Goal: Task Accomplishment & Management: Complete application form

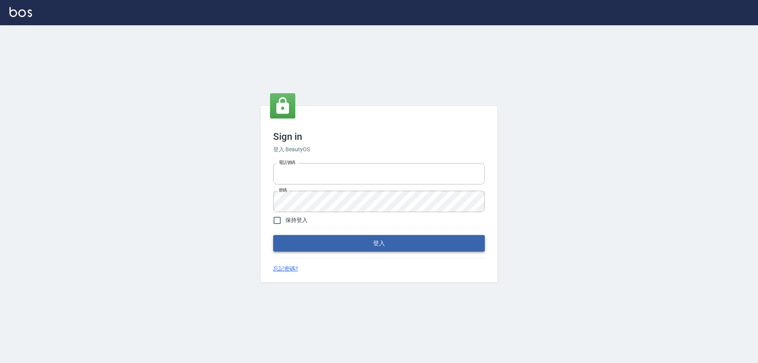
type input "0426657991"
click at [346, 236] on button "登入" at bounding box center [379, 243] width 212 height 17
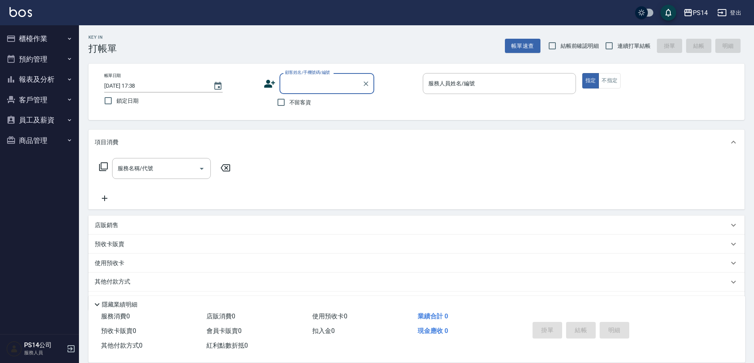
drag, startPoint x: 294, startPoint y: 104, endPoint x: 315, endPoint y: 98, distance: 22.4
click at [295, 103] on span "不留客資" at bounding box center [300, 102] width 22 height 8
click at [289, 103] on input "不留客資" at bounding box center [281, 102] width 17 height 17
checkbox input "true"
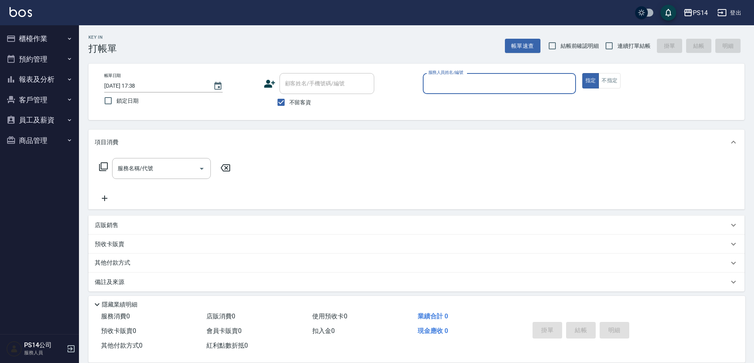
click at [626, 45] on span "連續打單結帳" at bounding box center [634, 46] width 33 height 8
click at [618, 45] on input "連續打單結帳" at bounding box center [609, 46] width 17 height 17
checkbox input "true"
click at [493, 80] on input "服務人員姓名/編號" at bounding box center [499, 84] width 146 height 14
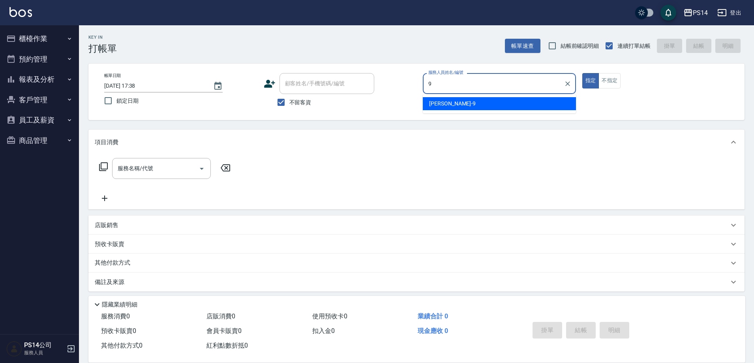
type input "[PERSON_NAME]-9"
type button "true"
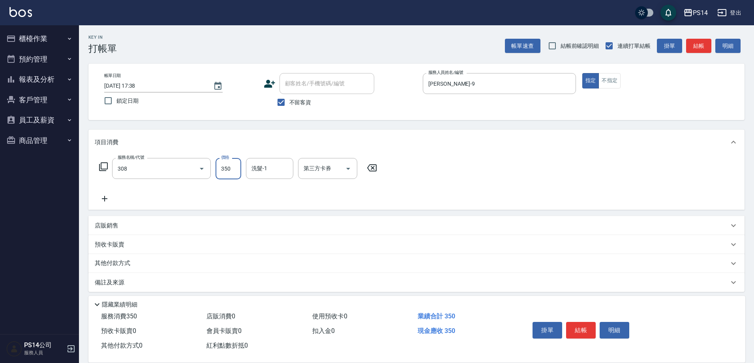
type input "洗+剪(308)"
type input "[PERSON_NAME]-37"
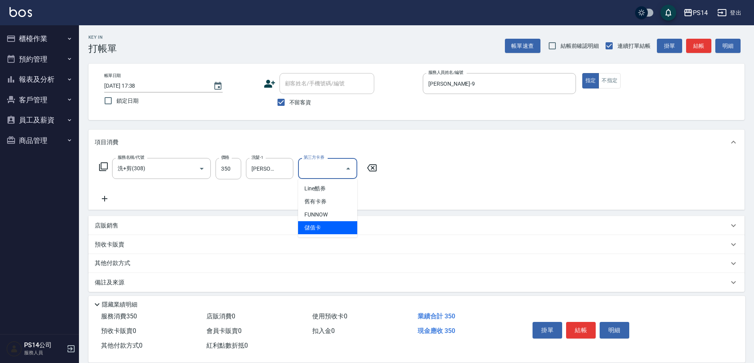
type input "儲值卡"
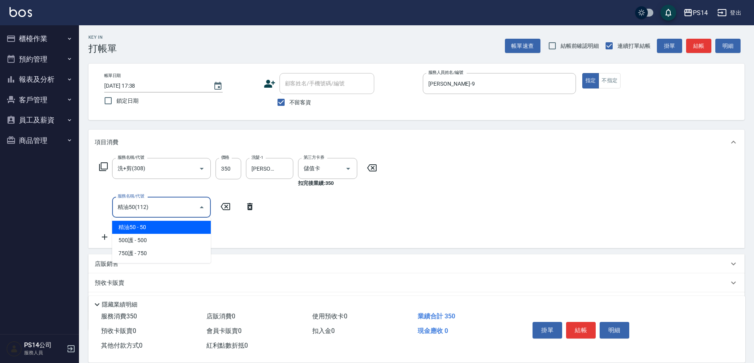
type input "精油50(112)"
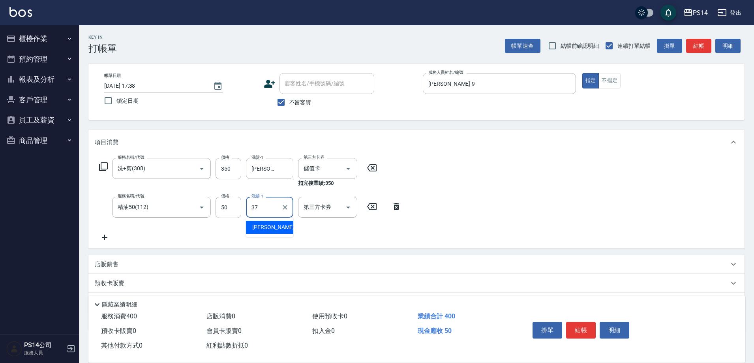
type input "[PERSON_NAME]-37"
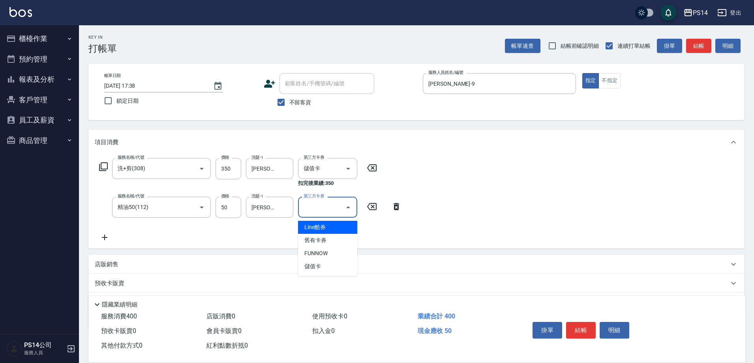
type input "儲值卡"
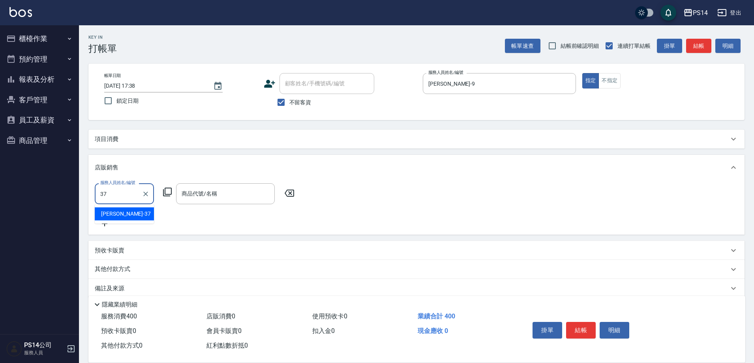
type input "[PERSON_NAME]-37"
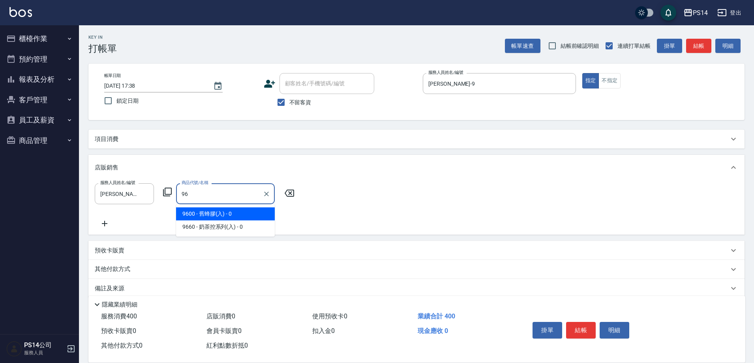
type input "9"
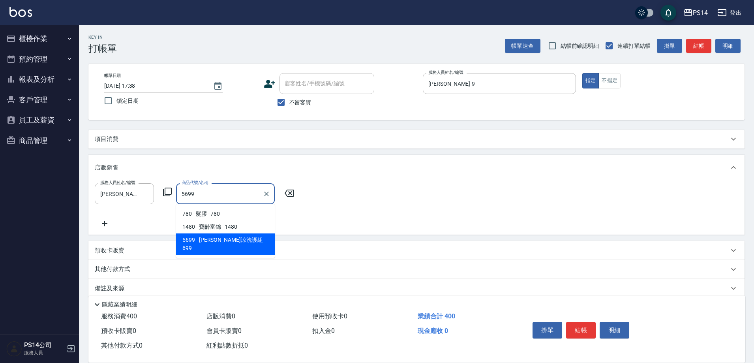
type input "[PERSON_NAME]涼洗護組"
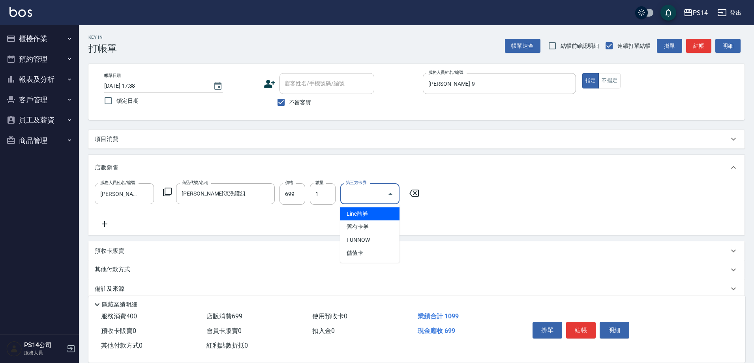
type input "儲值卡"
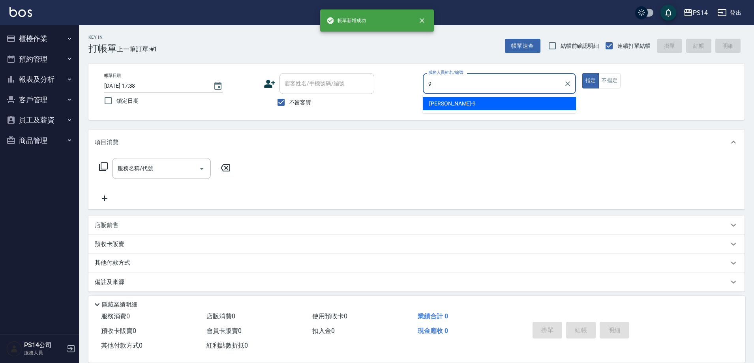
type input "[PERSON_NAME]-9"
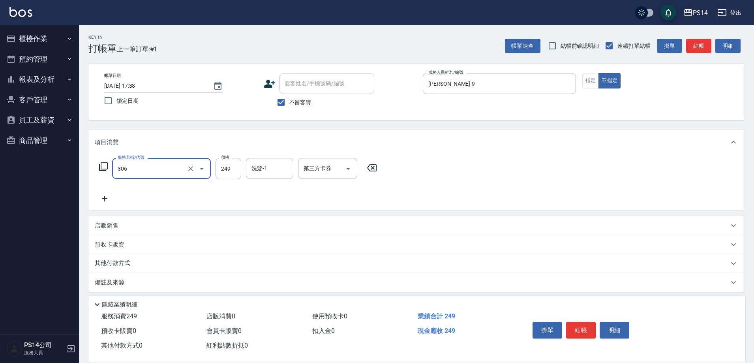
type input "剪髮(306)"
type input "[PERSON_NAME]-37"
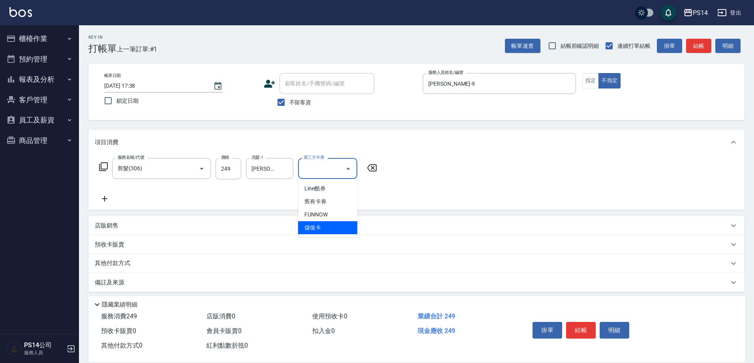
type input "儲值卡"
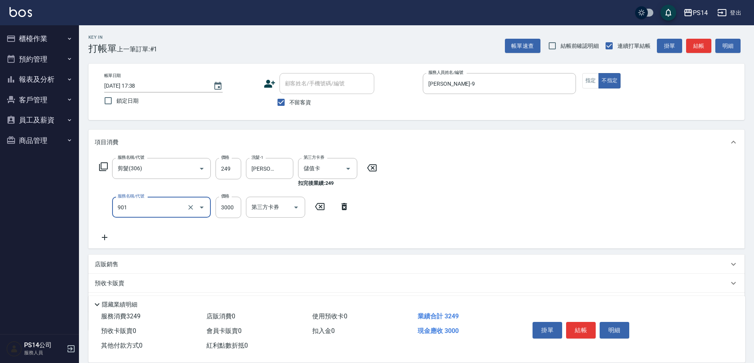
type input "儲值3000(901)"
type input "189"
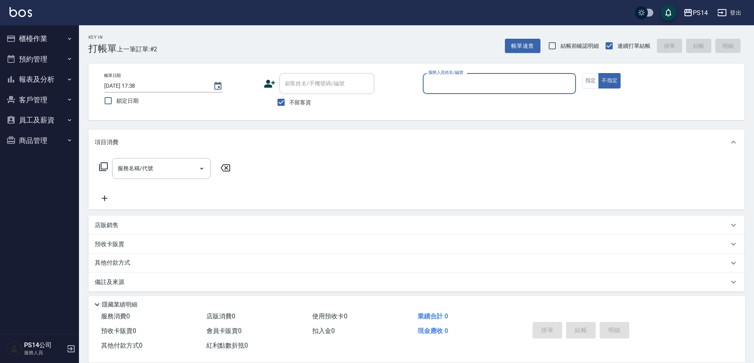
click at [52, 75] on button "報表及分析" at bounding box center [39, 79] width 73 height 21
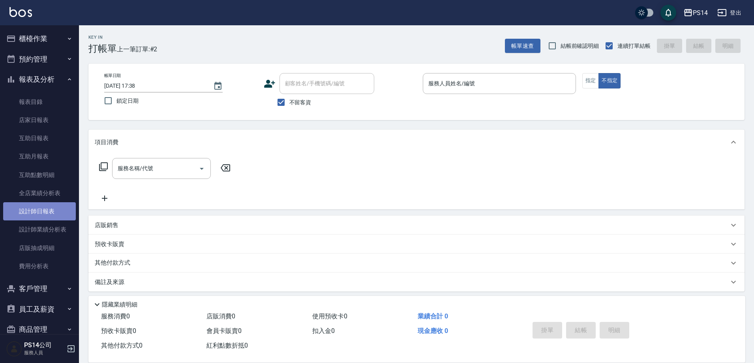
click at [46, 216] on link "設計師日報表" at bounding box center [39, 211] width 73 height 18
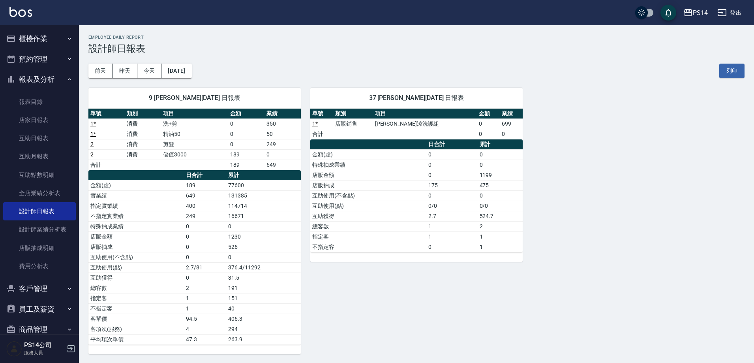
click at [37, 38] on button "櫃檯作業" at bounding box center [39, 38] width 73 height 21
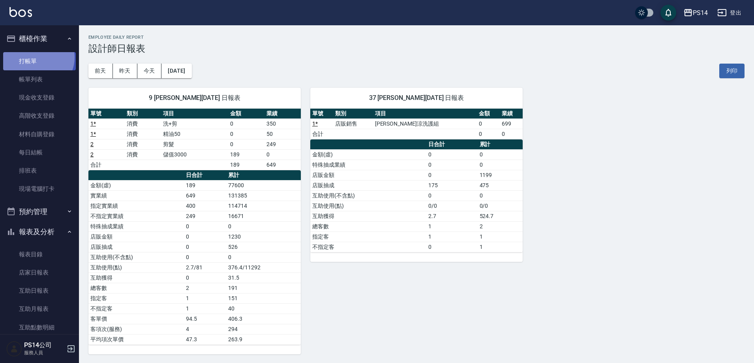
click at [37, 57] on link "打帳單" at bounding box center [39, 61] width 73 height 18
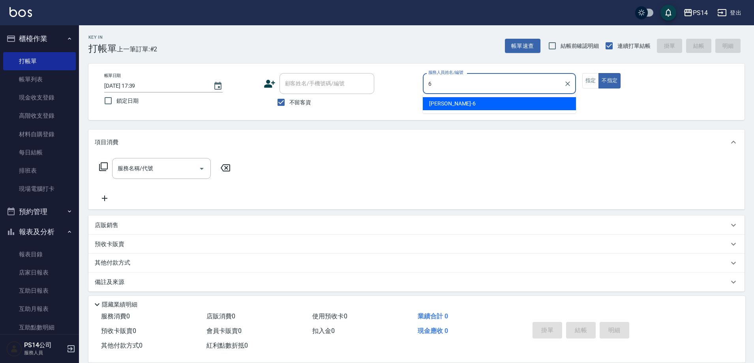
type input "[PERSON_NAME]-6"
type button "false"
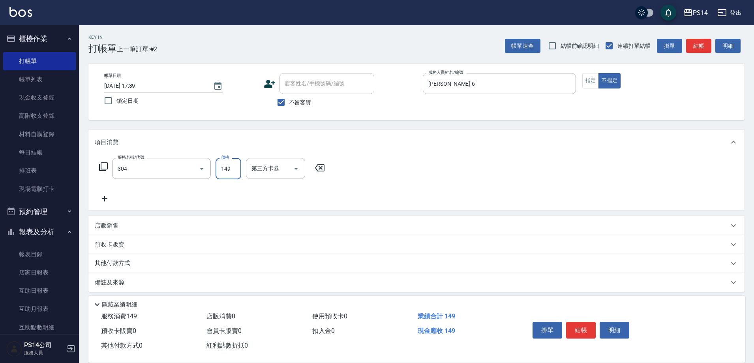
type input "剪髮(304)"
type input "儲值卡"
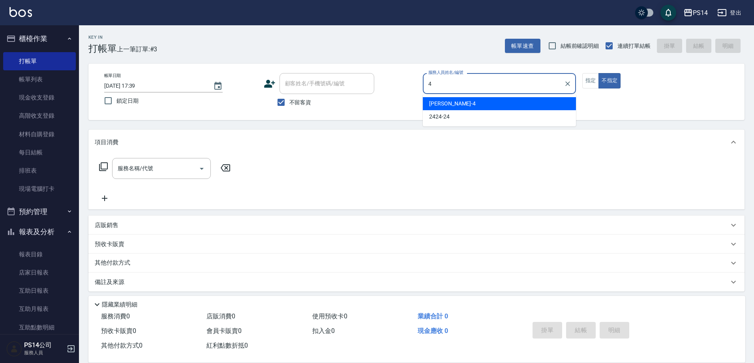
type input "[PERSON_NAME]-4"
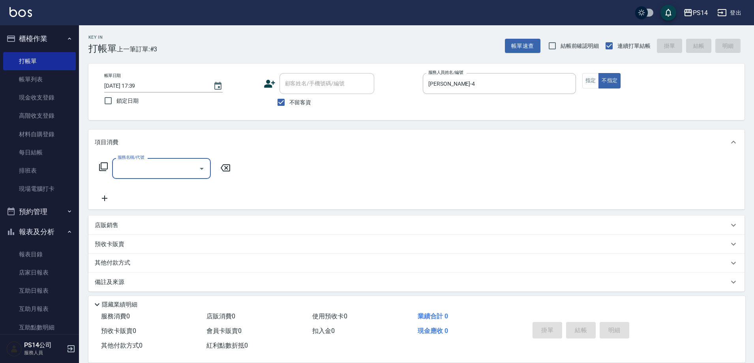
type input "3"
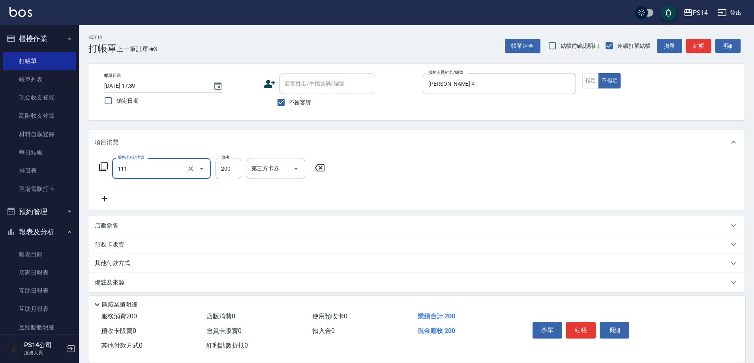
type input "200(111)"
type input "[PERSON_NAME]-11"
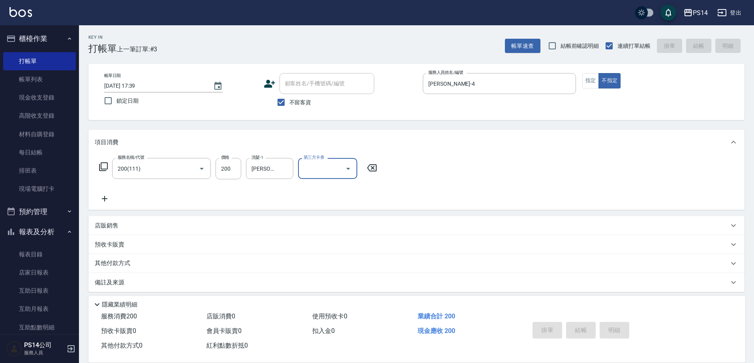
type input "[DATE] 17:40"
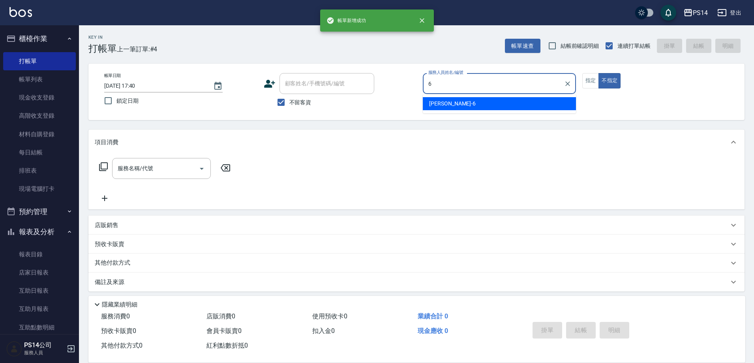
type input "[PERSON_NAME]-6"
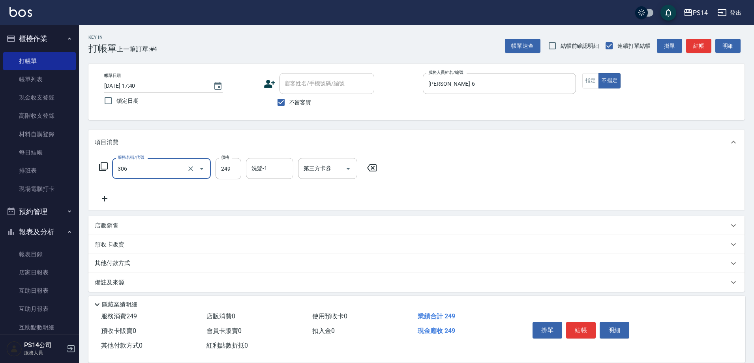
type input "剪髮(306)"
type input "[PERSON_NAME]-37"
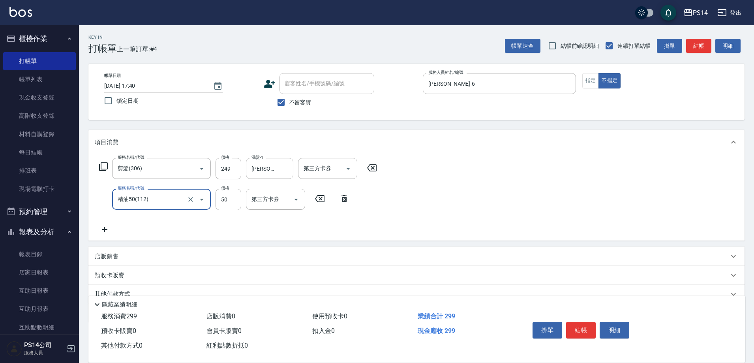
type input "精油50(112)"
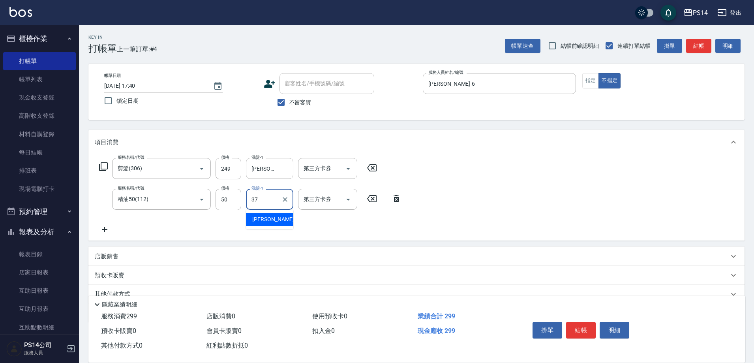
type input "[PERSON_NAME]-37"
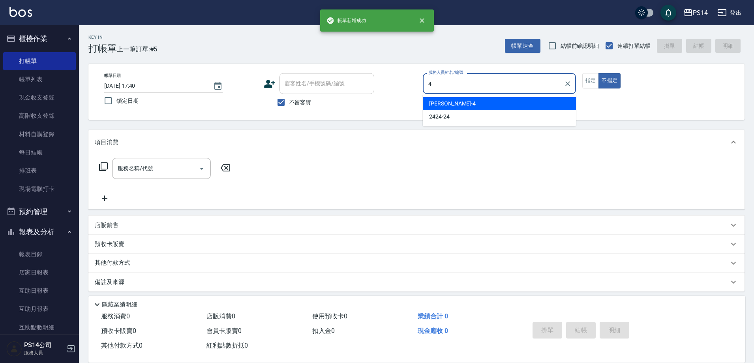
type input "[PERSON_NAME]-4"
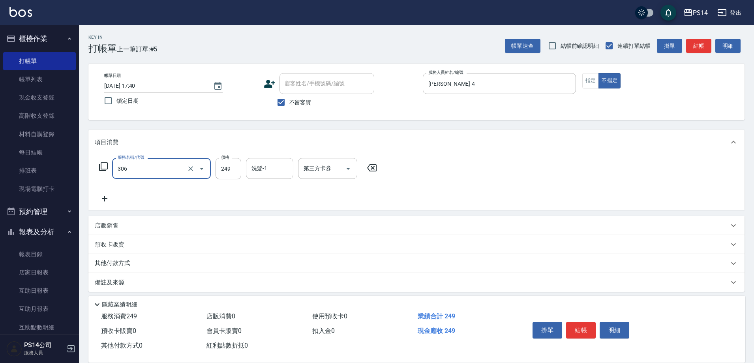
type input "剪髮(306)"
type input "[PERSON_NAME]-11"
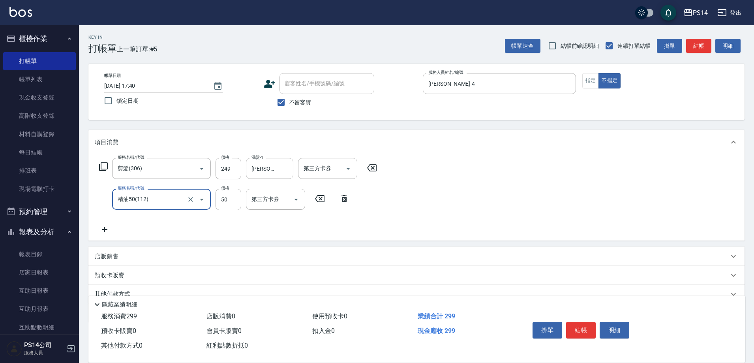
type input "精油50(112)"
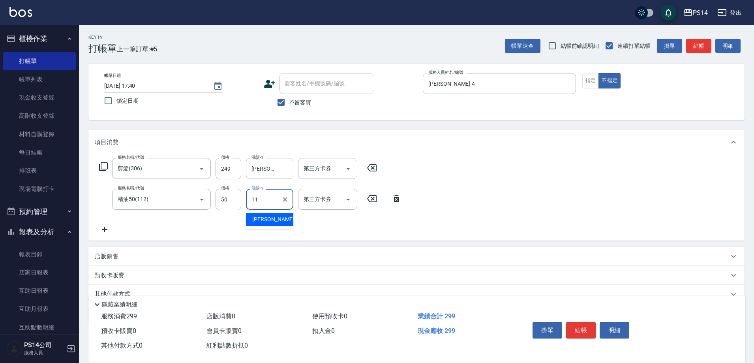
type input "[PERSON_NAME]-11"
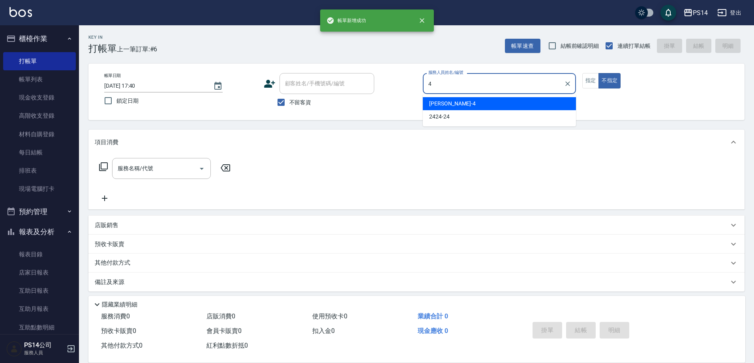
type input "[PERSON_NAME]-4"
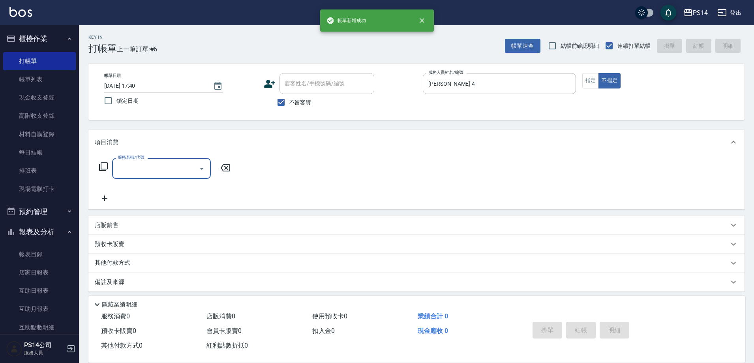
type input "3"
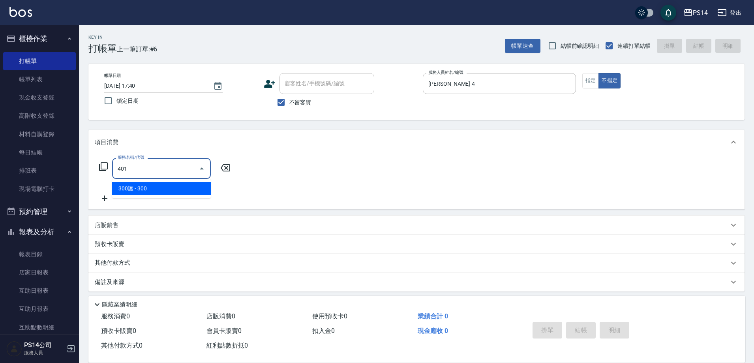
type input "300護(401)"
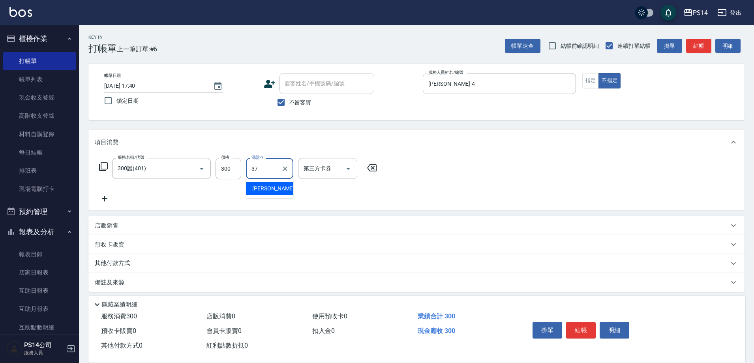
type input "[PERSON_NAME]-37"
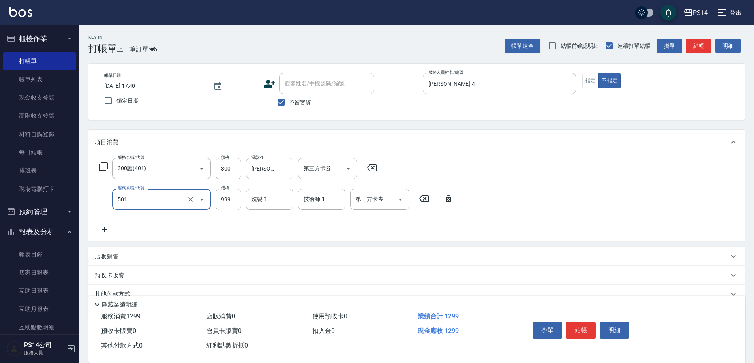
type input "染髮(501)"
type input "1000"
type input "[PERSON_NAME]-37"
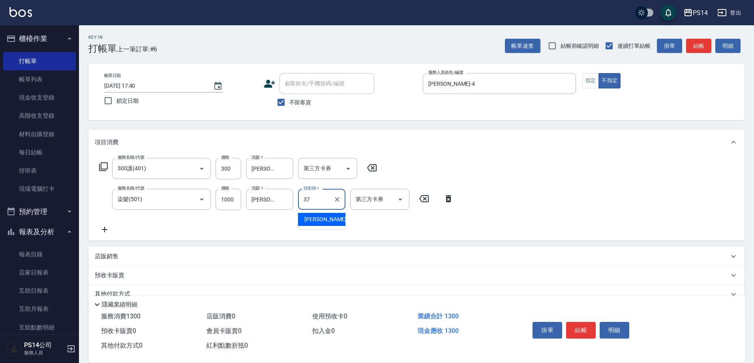
type input "[PERSON_NAME]-37"
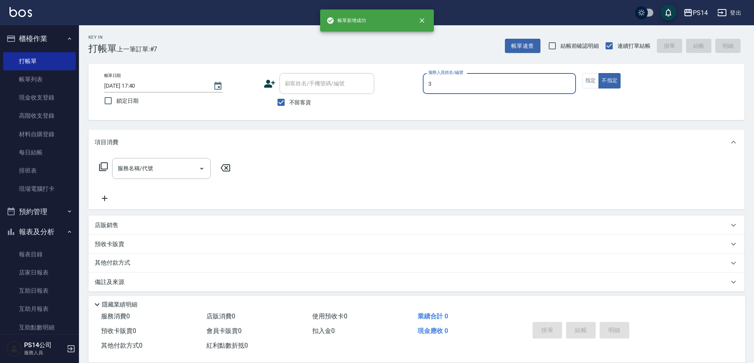
type input "[PERSON_NAME]-3"
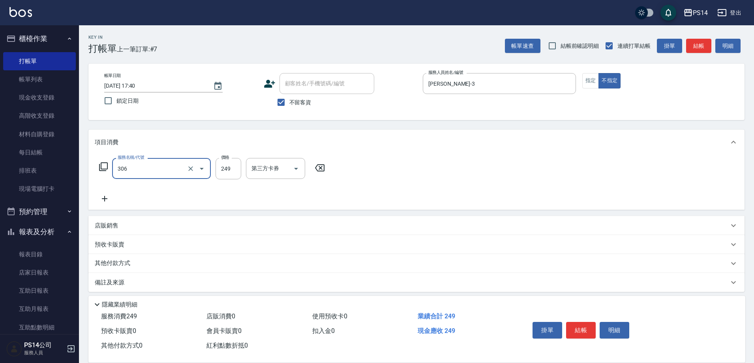
type input "剪髮(306)"
type input "[PERSON_NAME]-11"
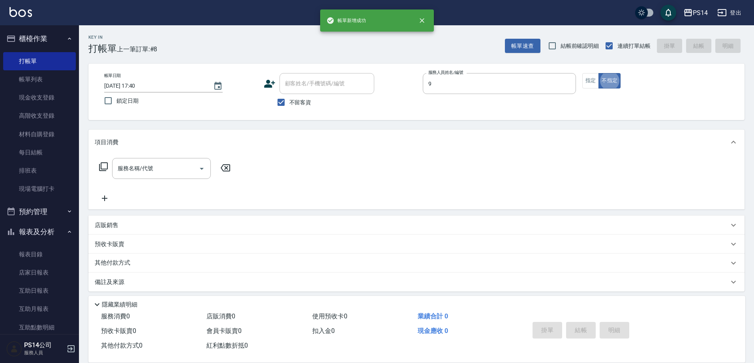
type input "[PERSON_NAME]-9"
type input "3"
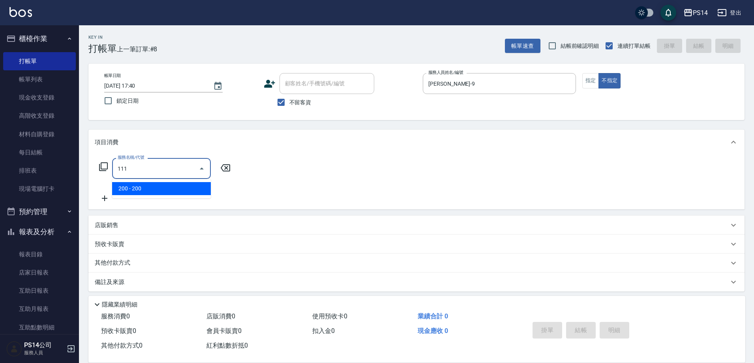
type input "200(111)"
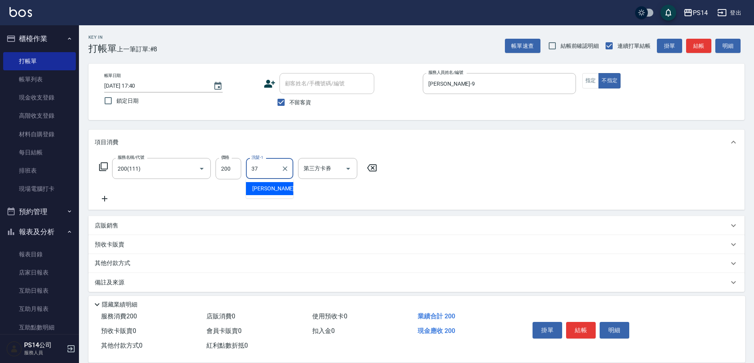
type input "[PERSON_NAME]-37"
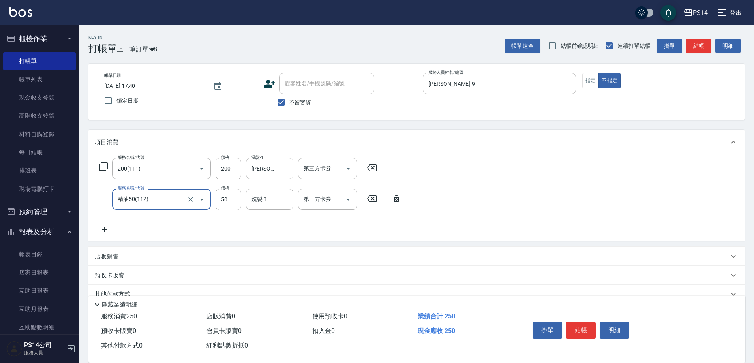
type input "精油50(112)"
type input "[PERSON_NAME]-37"
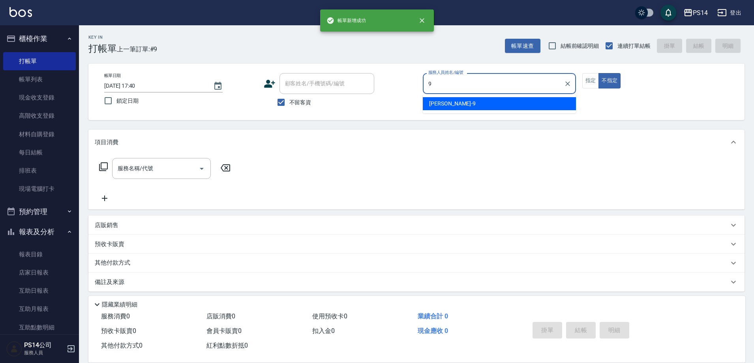
type input "[PERSON_NAME]-9"
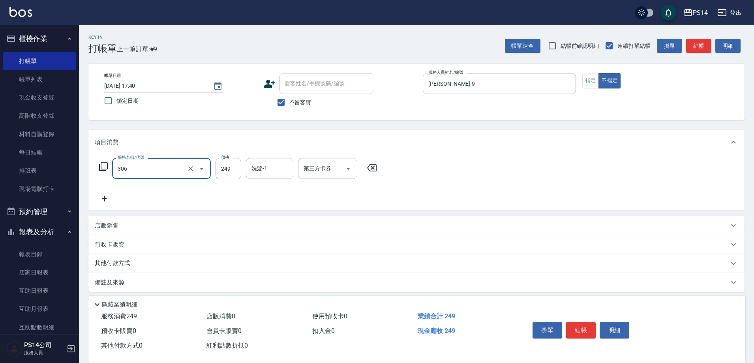
type input "剪髮(306)"
type input "[PERSON_NAME]-37"
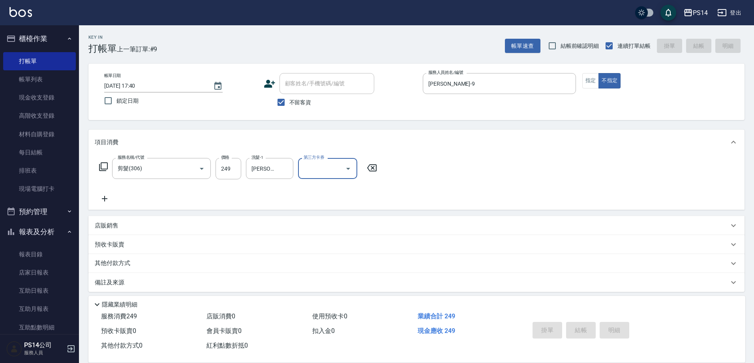
type input "[DATE] 17:41"
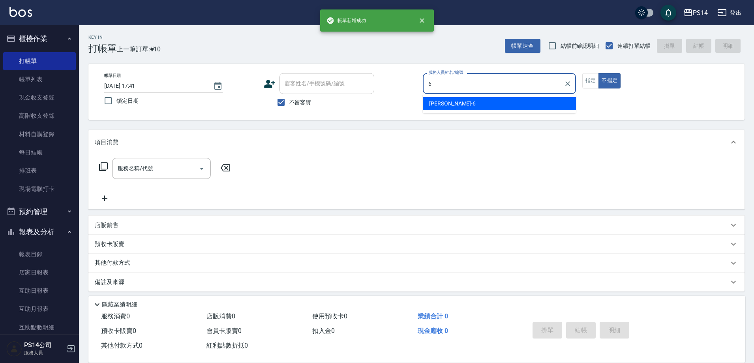
type input "[PERSON_NAME]-6"
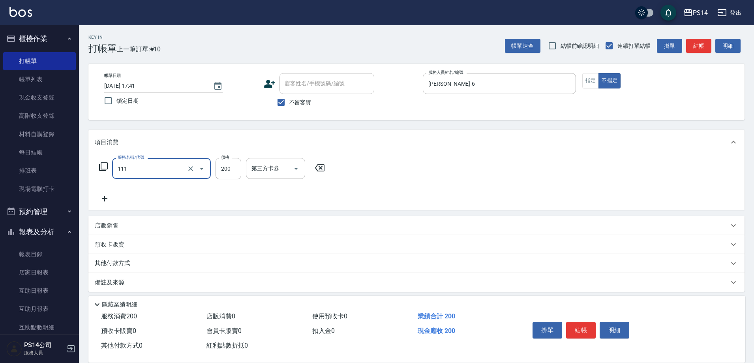
type input "200(111)"
type input "[PERSON_NAME]-11"
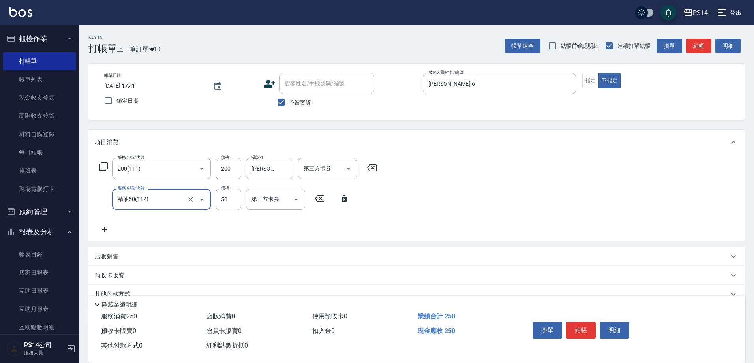
type input "精油50(112)"
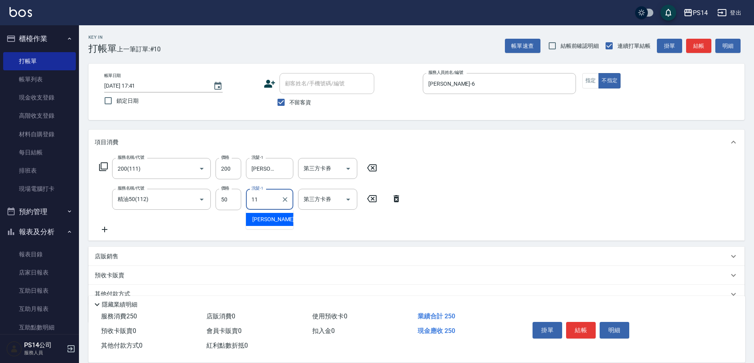
type input "[PERSON_NAME]-11"
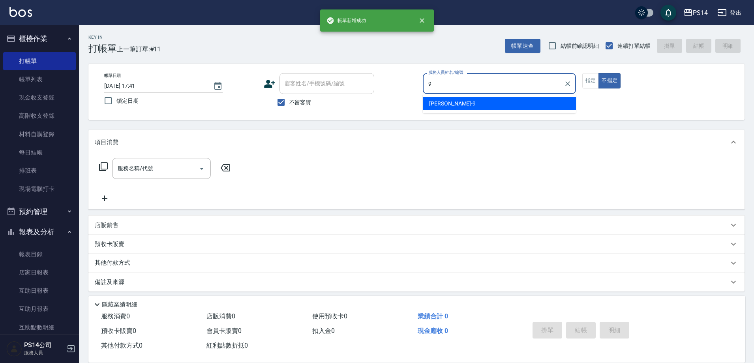
type input "[PERSON_NAME]-9"
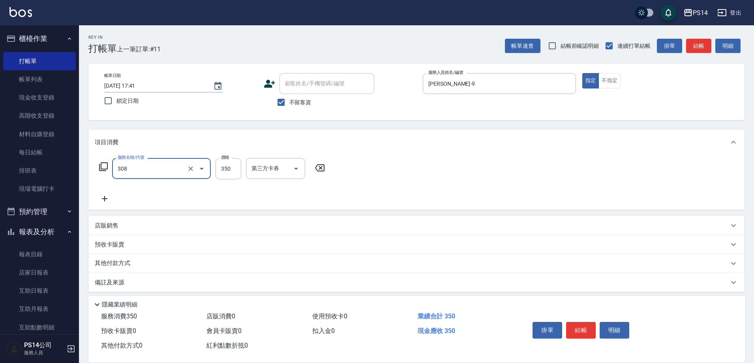
type input "洗+剪(308)"
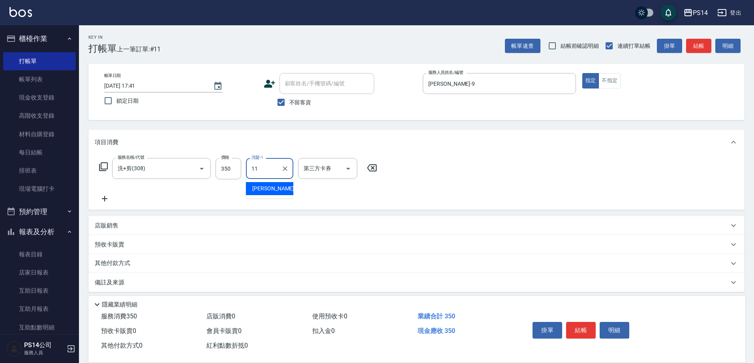
type input "[PERSON_NAME]-11"
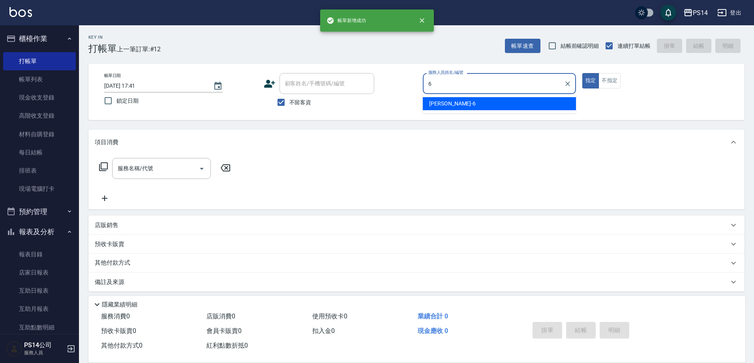
type input "[PERSON_NAME]-6"
type button "true"
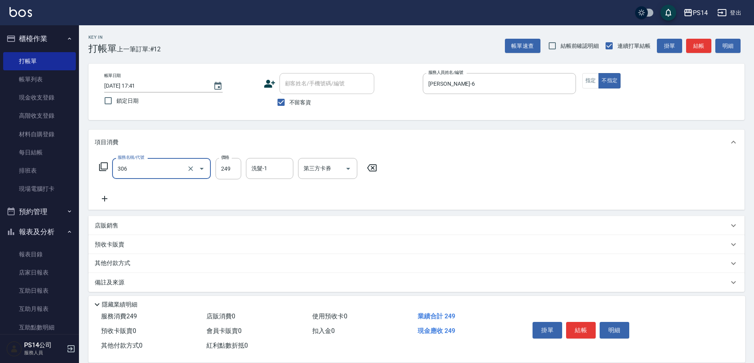
type input "剪髮(306)"
type input "[PERSON_NAME]-37"
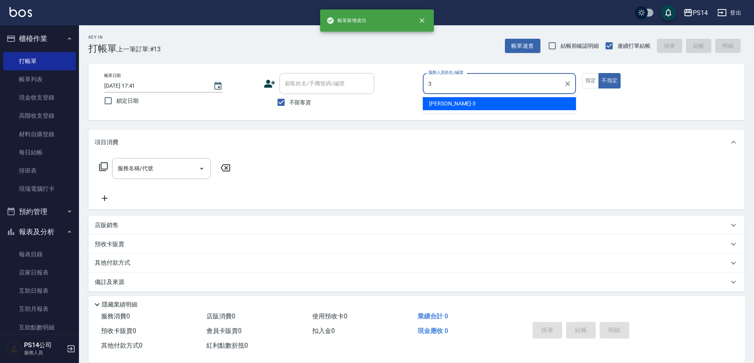
type input "[PERSON_NAME]-3"
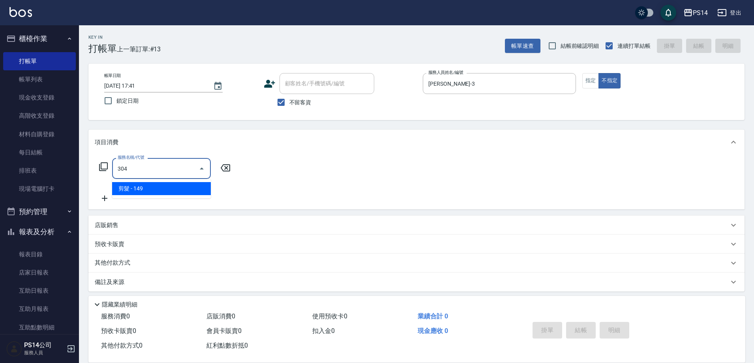
type input "剪髮(304)"
